Goal: Navigation & Orientation: Find specific page/section

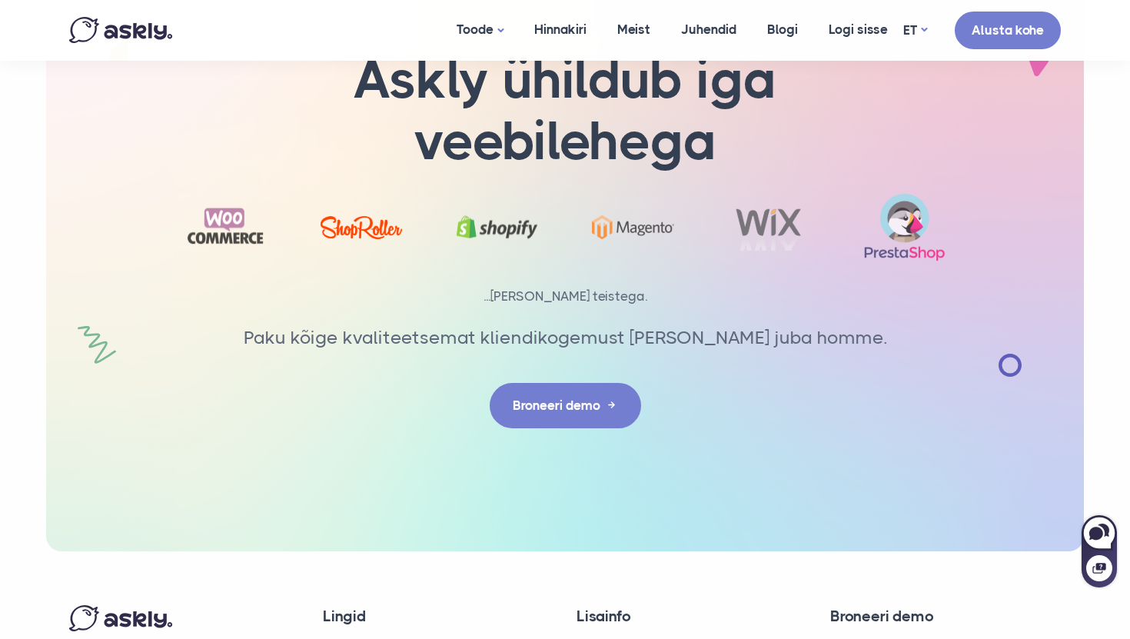
scroll to position [5058, 0]
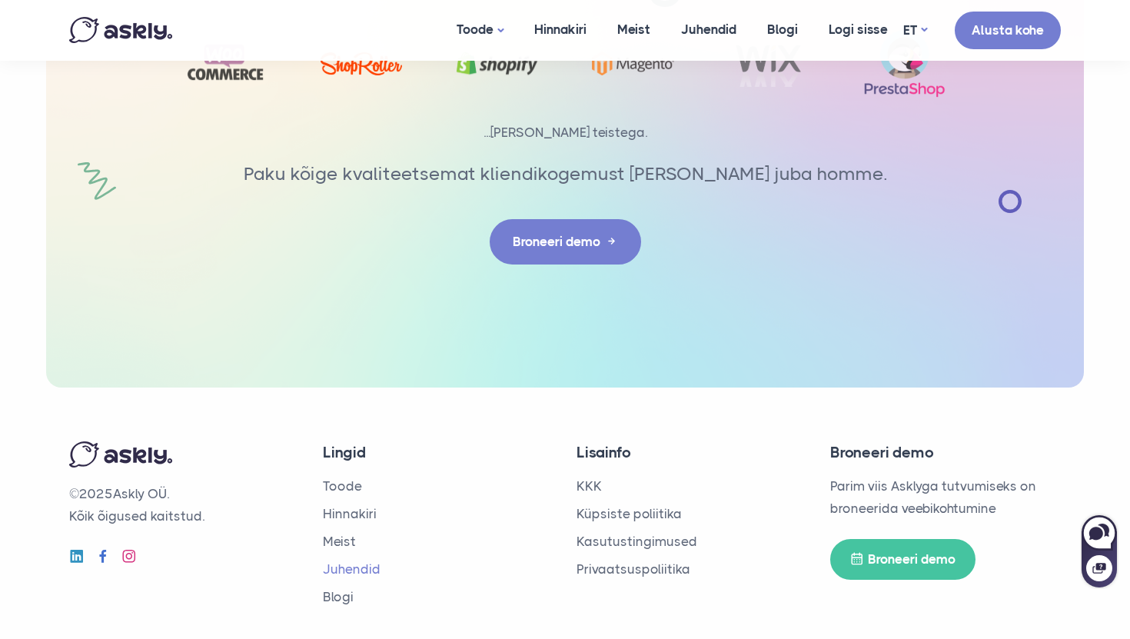
click at [341, 561] on link "Juhendid" at bounding box center [352, 568] width 58 height 15
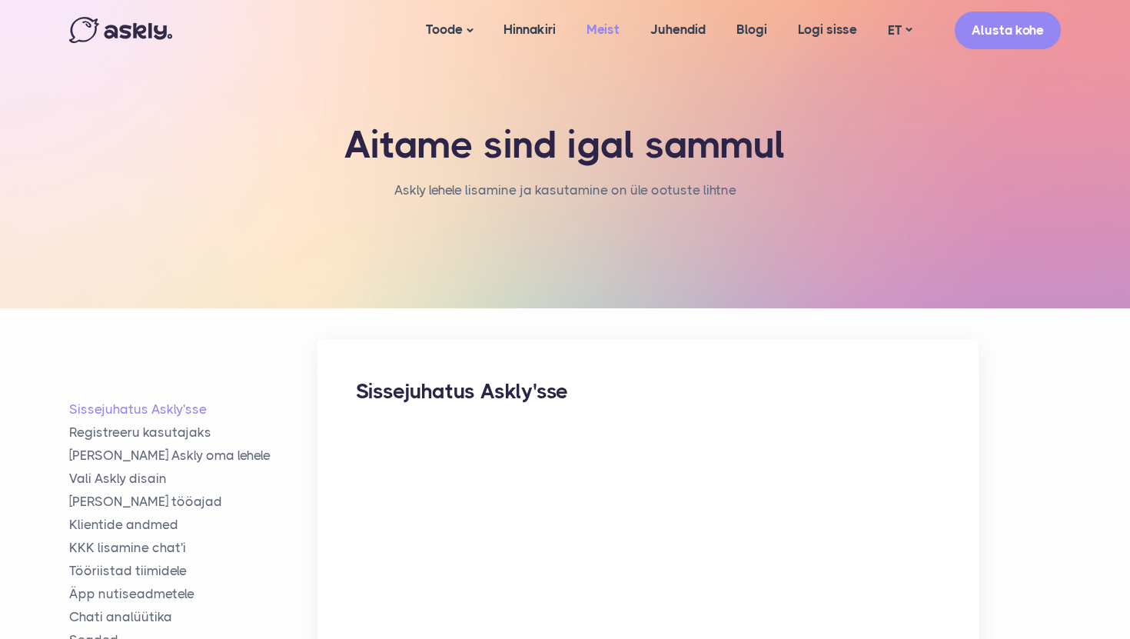
click at [603, 22] on link "Meist" at bounding box center [603, 29] width 64 height 59
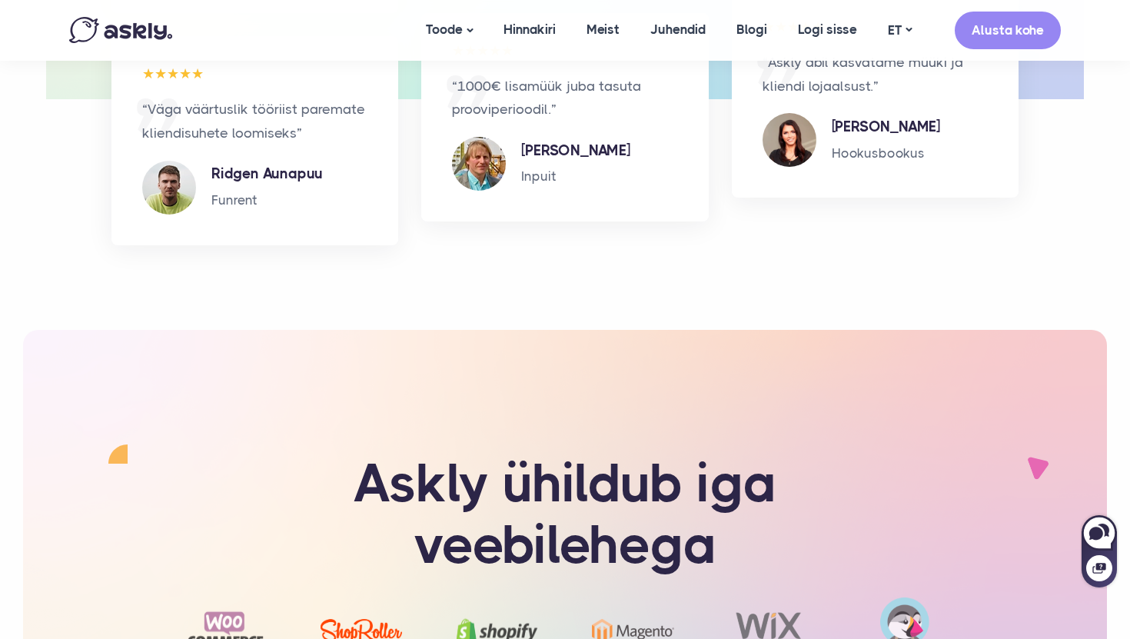
scroll to position [3525, 0]
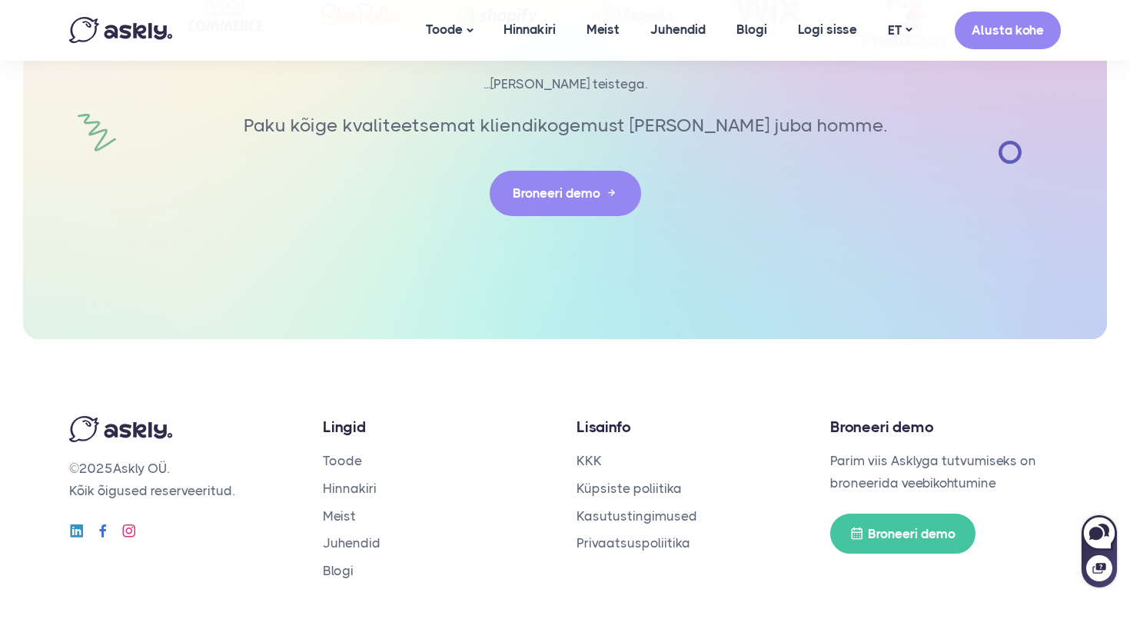
click at [421, 234] on div "Askly ühildub iga veebilehega" at bounding box center [565, 26] width 1014 height 625
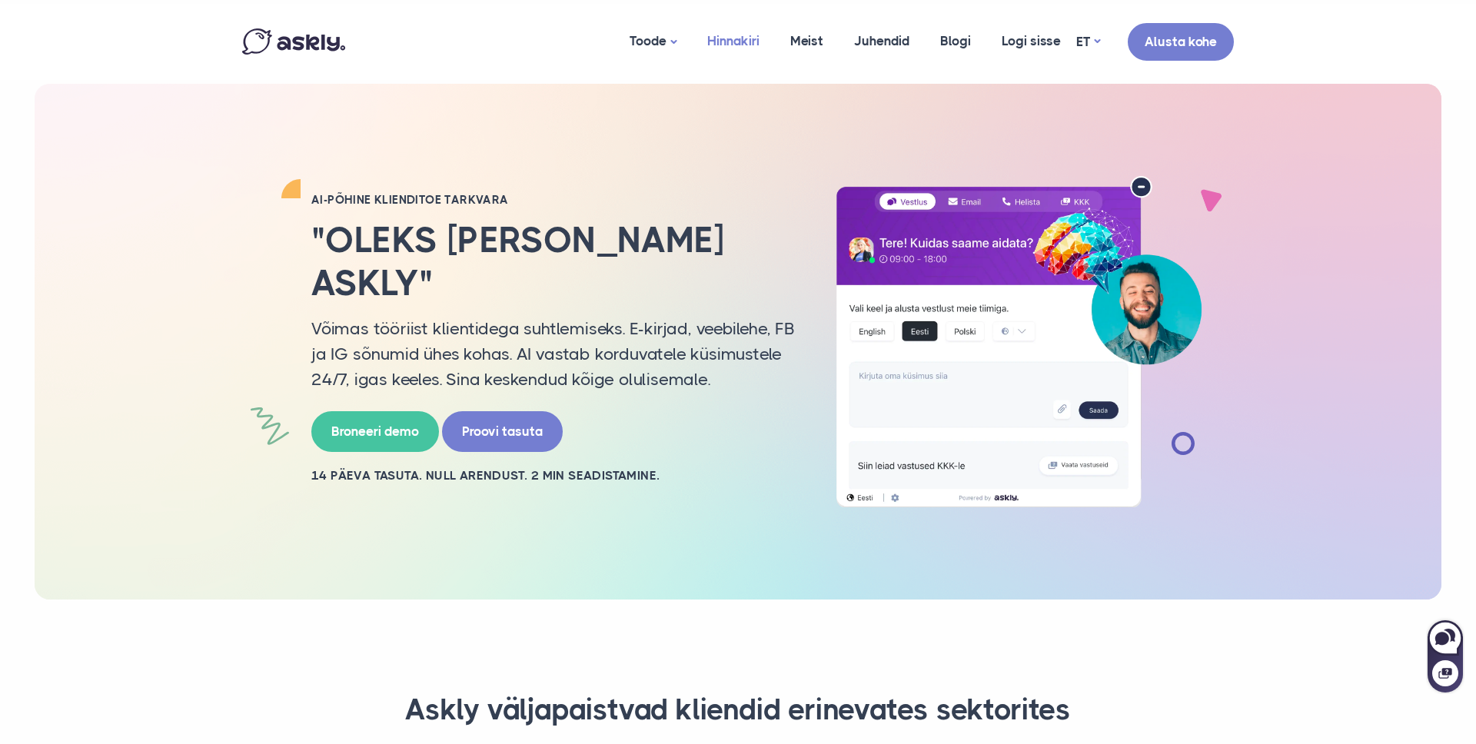
click at [760, 32] on link "Hinnakiri" at bounding box center [733, 41] width 83 height 75
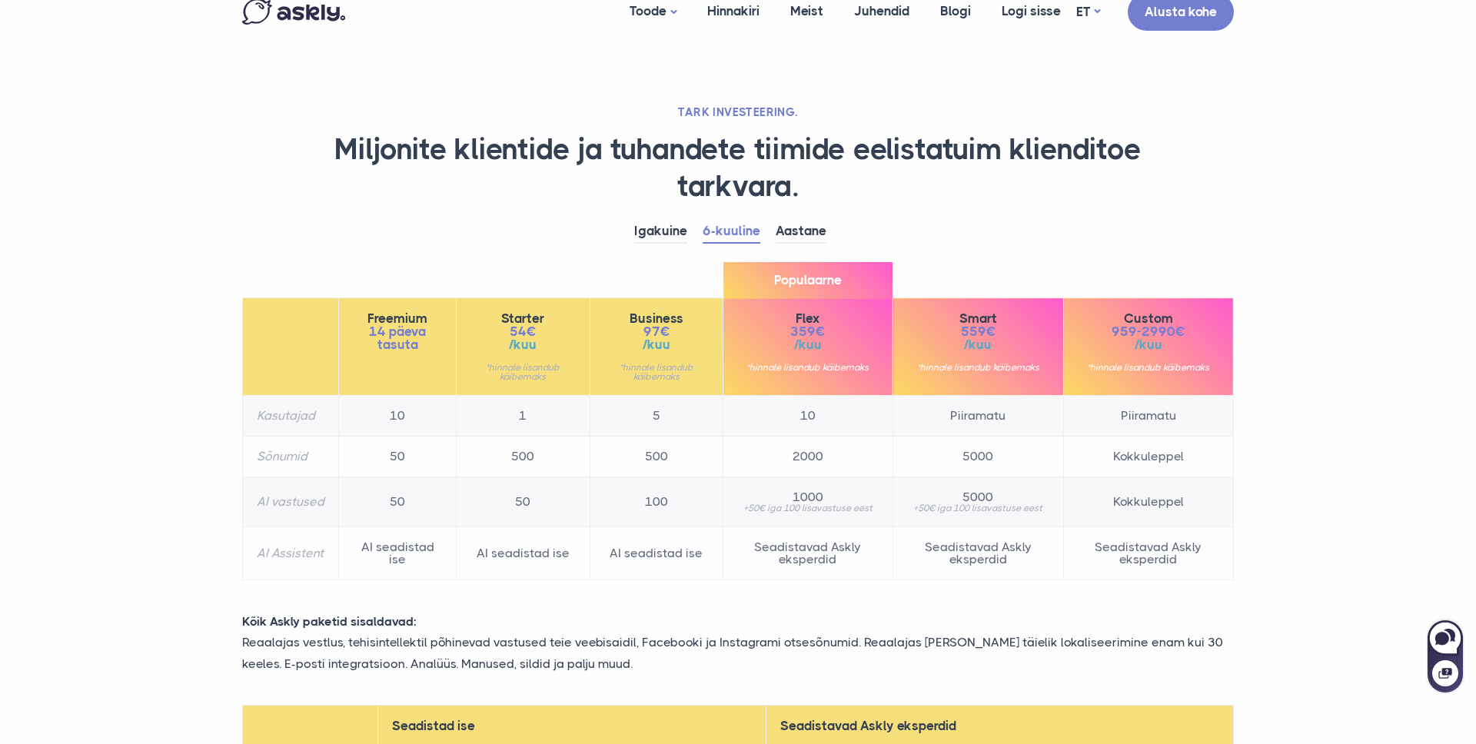
scroll to position [20, 0]
